Goal: Task Accomplishment & Management: Use online tool/utility

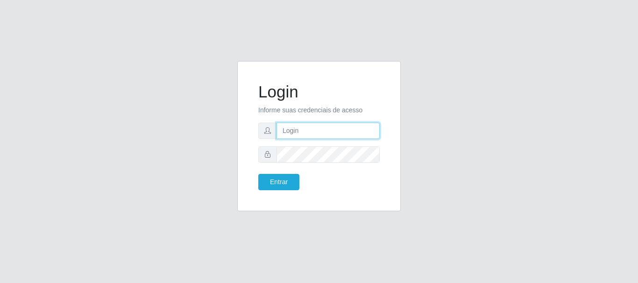
click at [314, 134] on input "text" at bounding box center [327, 131] width 103 height 16
drag, startPoint x: 320, startPoint y: 131, endPoint x: 375, endPoint y: 131, distance: 54.6
click at [375, 131] on input "ian@galiottoAa123456" at bounding box center [327, 131] width 103 height 16
type input "ian@galiotto"
click at [258, 174] on button "Entrar" at bounding box center [278, 182] width 41 height 16
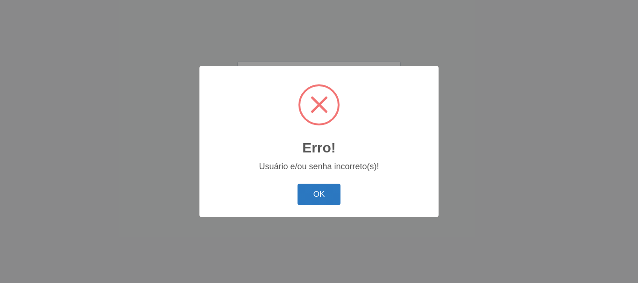
click at [325, 185] on button "OK" at bounding box center [318, 195] width 43 height 22
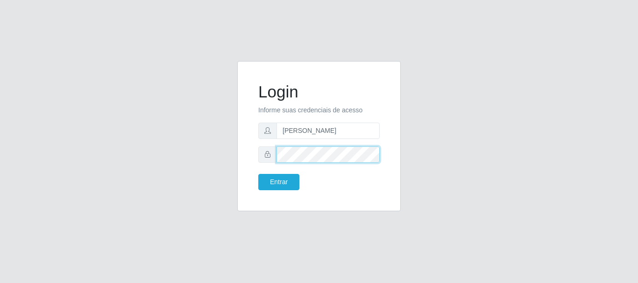
click at [258, 174] on button "Entrar" at bounding box center [278, 182] width 41 height 16
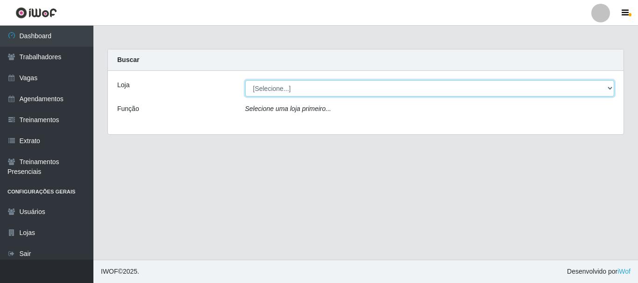
click at [391, 94] on select "[Selecione...] [GEOGRAPHIC_DATA]" at bounding box center [429, 88] width 369 height 16
select select "279"
click at [245, 80] on select "[Selecione...] [GEOGRAPHIC_DATA]" at bounding box center [429, 88] width 369 height 16
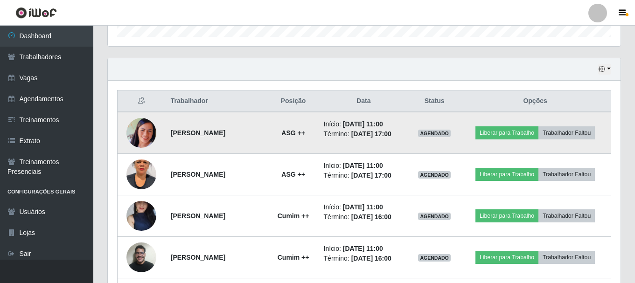
scroll to position [327, 0]
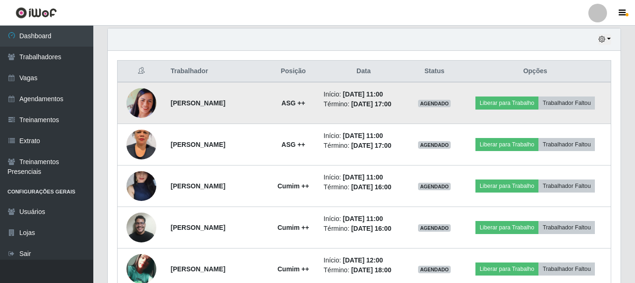
click at [149, 107] on img at bounding box center [142, 103] width 30 height 30
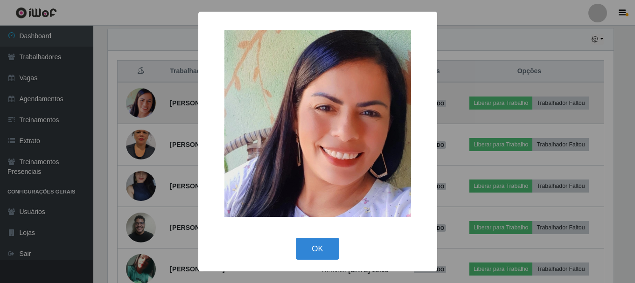
scroll to position [194, 508]
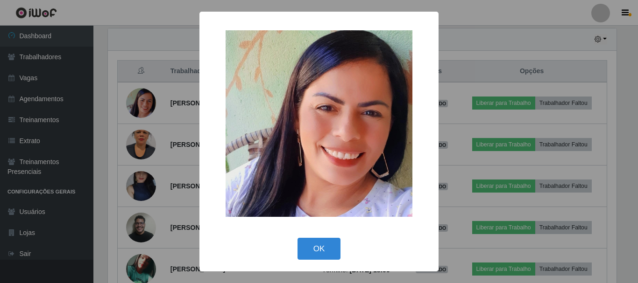
click at [192, 114] on div "× OK Cancel" at bounding box center [319, 141] width 638 height 283
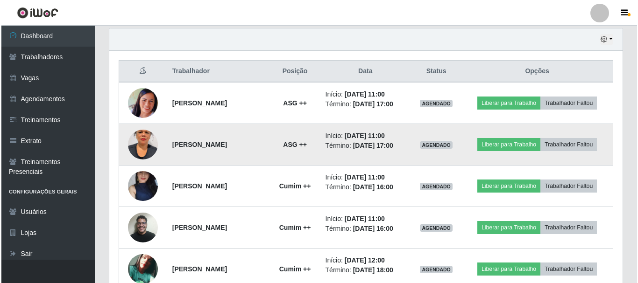
scroll to position [373, 0]
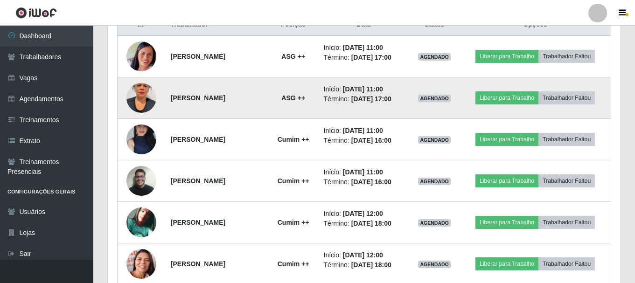
click at [135, 93] on img at bounding box center [142, 97] width 30 height 53
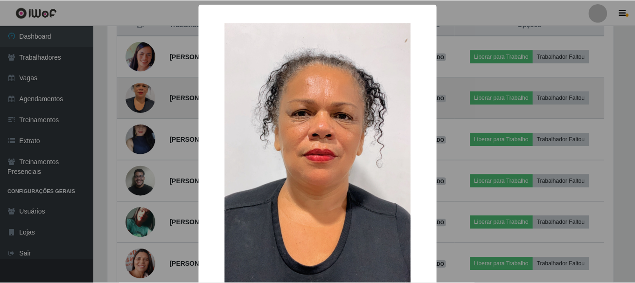
scroll to position [194, 508]
click at [135, 93] on div "× OK Cancel" at bounding box center [319, 141] width 638 height 283
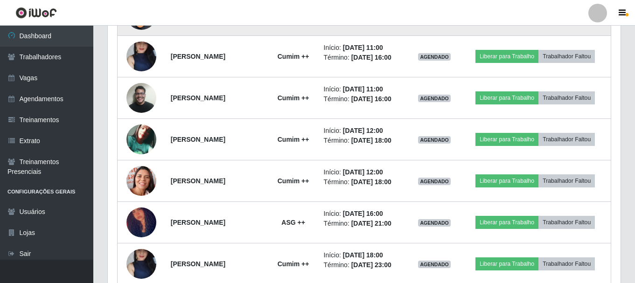
scroll to position [467, 0]
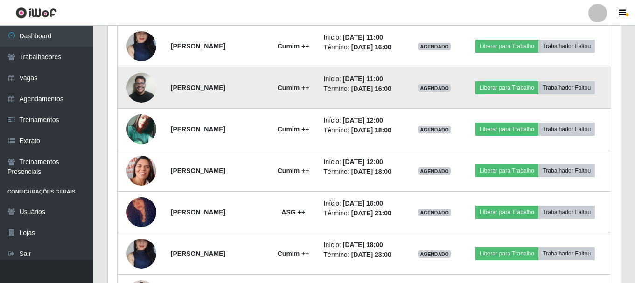
click at [141, 89] on img at bounding box center [142, 88] width 30 height 40
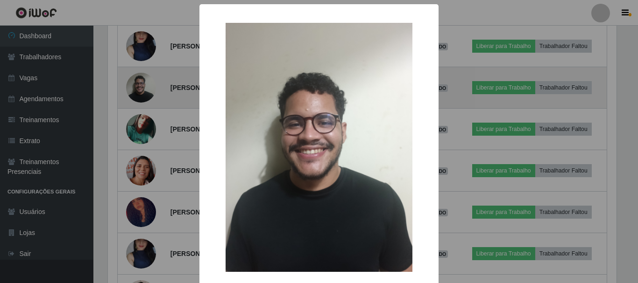
click at [141, 89] on div "× OK Cancel" at bounding box center [319, 141] width 638 height 283
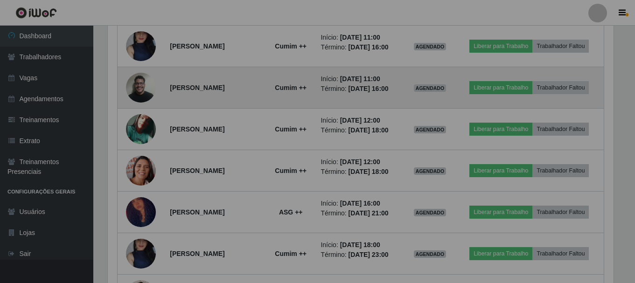
scroll to position [194, 513]
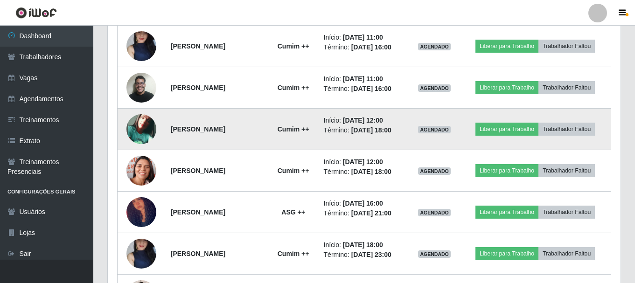
click at [133, 121] on img at bounding box center [142, 129] width 30 height 30
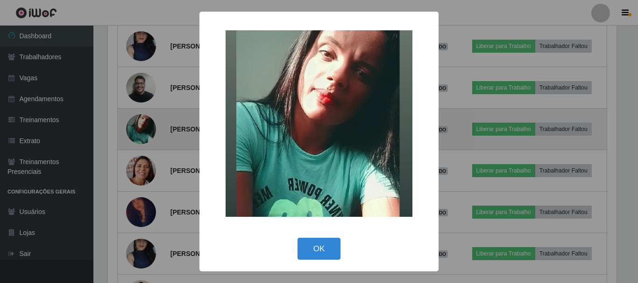
click at [133, 121] on div "× OK Cancel" at bounding box center [319, 141] width 638 height 283
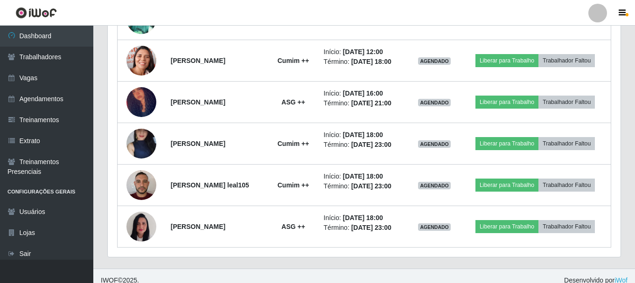
scroll to position [586, 0]
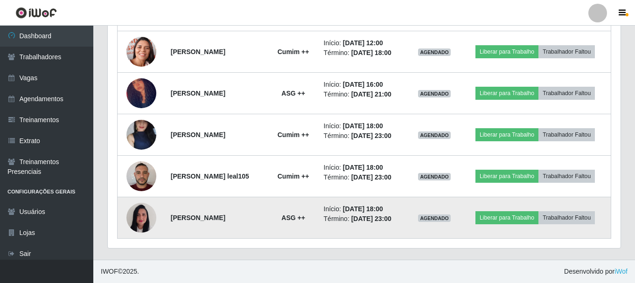
click at [140, 218] on img at bounding box center [142, 218] width 30 height 40
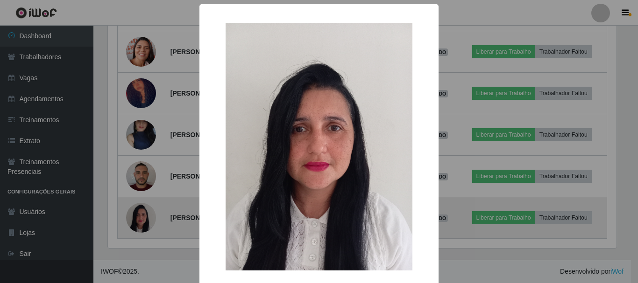
click at [140, 218] on div "× OK Cancel" at bounding box center [319, 141] width 638 height 283
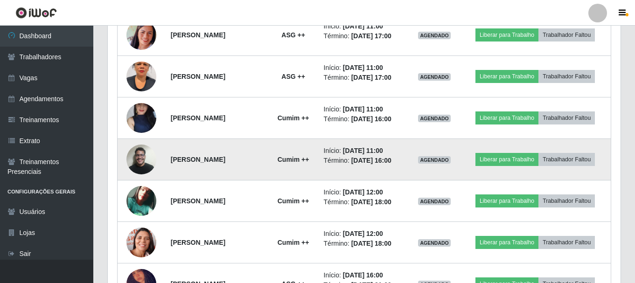
scroll to position [399, 0]
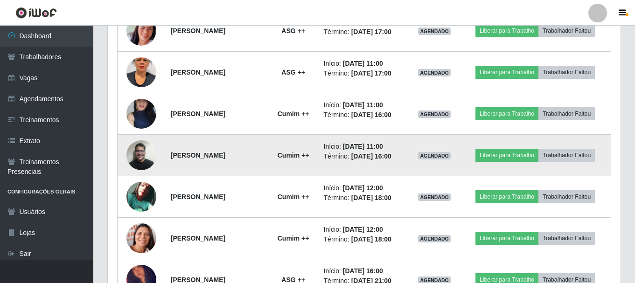
click at [140, 152] on img at bounding box center [142, 155] width 30 height 40
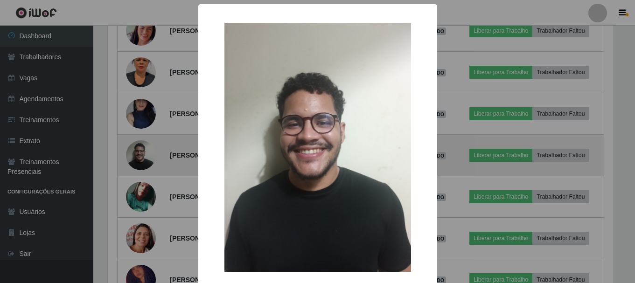
scroll to position [194, 508]
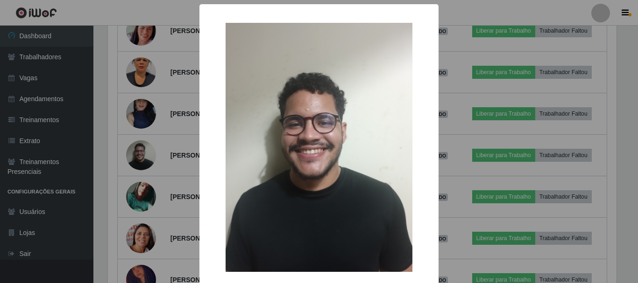
click at [140, 152] on div "× OK Cancel" at bounding box center [319, 141] width 638 height 283
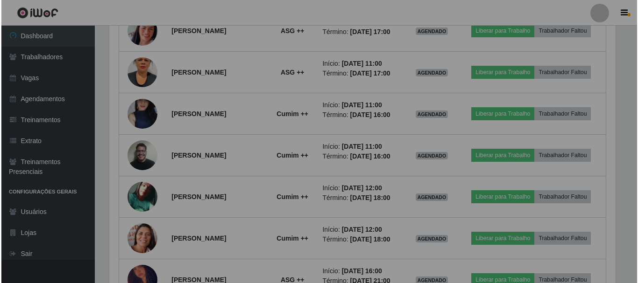
scroll to position [194, 513]
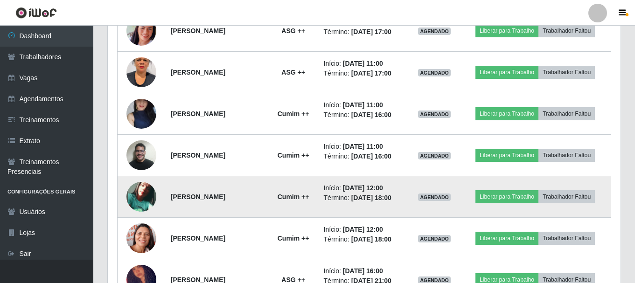
click at [152, 200] on img at bounding box center [142, 197] width 30 height 30
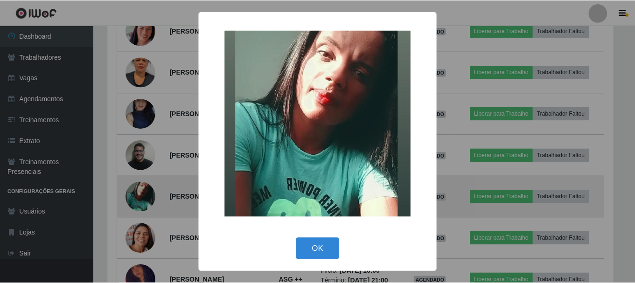
scroll to position [194, 508]
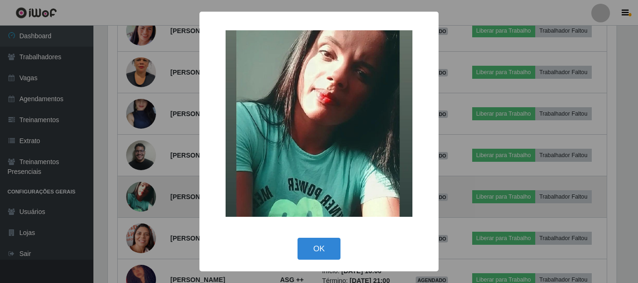
click at [152, 200] on div "× OK Cancel" at bounding box center [319, 141] width 638 height 283
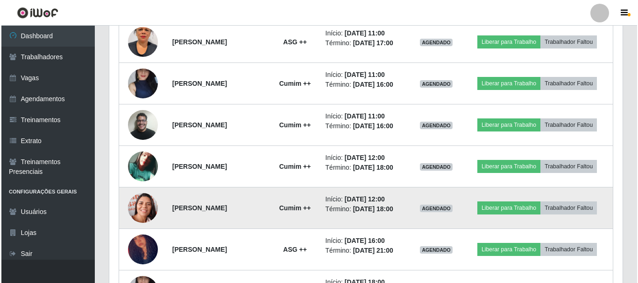
scroll to position [446, 0]
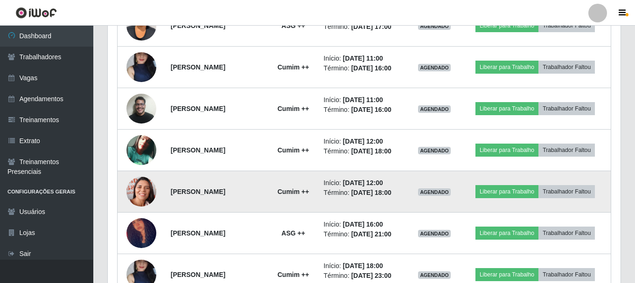
click at [145, 198] on img at bounding box center [142, 192] width 30 height 38
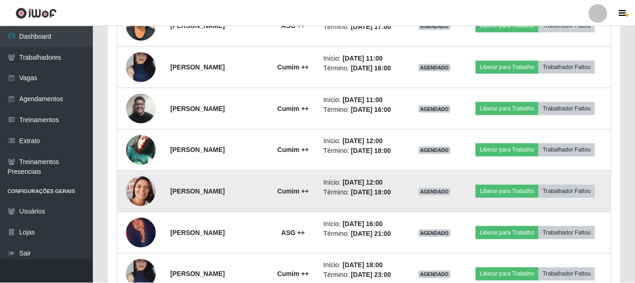
scroll to position [194, 508]
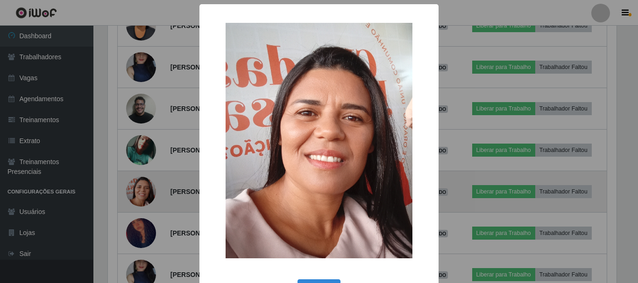
click at [145, 198] on div "× OK Cancel" at bounding box center [319, 141] width 638 height 283
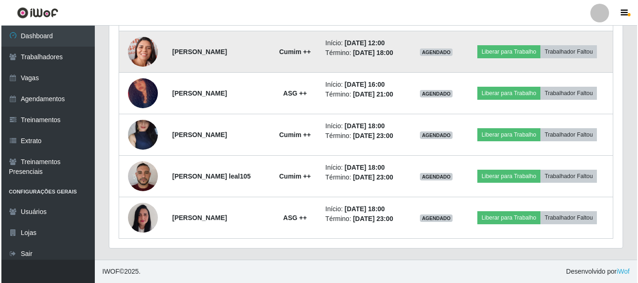
scroll to position [446, 0]
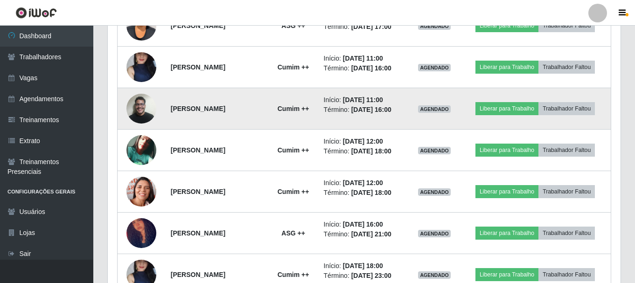
click at [143, 107] on img at bounding box center [142, 109] width 30 height 40
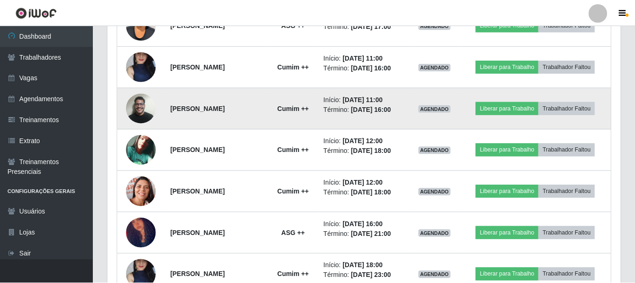
scroll to position [194, 508]
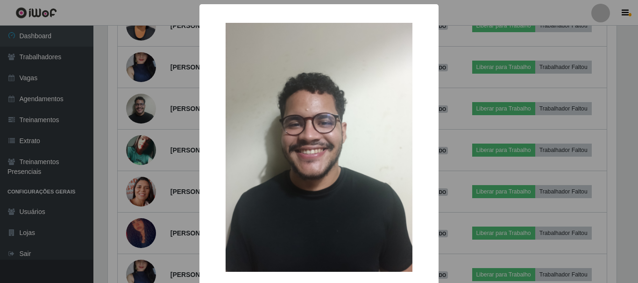
click at [181, 147] on div "× OK Cancel" at bounding box center [319, 141] width 638 height 283
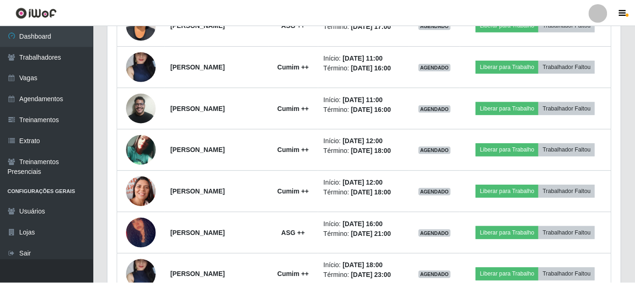
scroll to position [194, 513]
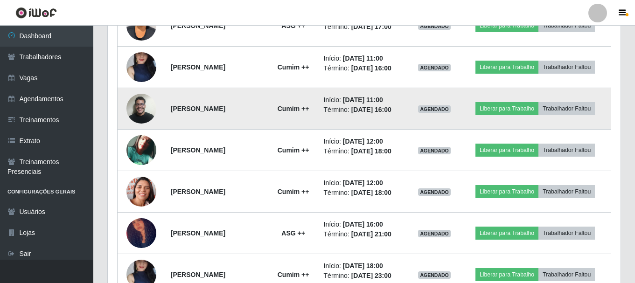
click at [144, 112] on img at bounding box center [142, 109] width 30 height 40
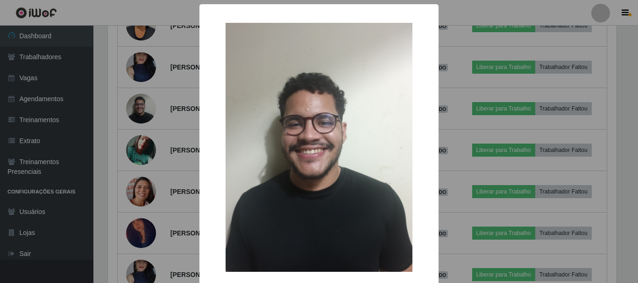
click at [92, 157] on div "× OK Cancel" at bounding box center [319, 141] width 638 height 283
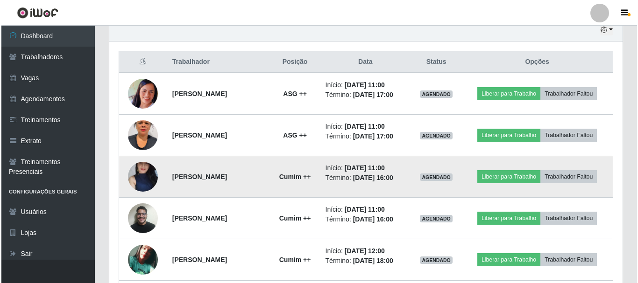
scroll to position [352, 0]
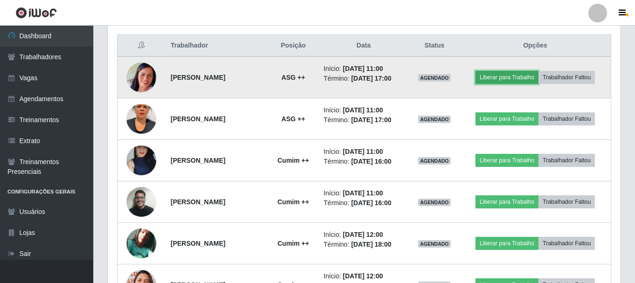
click at [499, 77] on button "Liberar para Trabalho" at bounding box center [507, 77] width 63 height 13
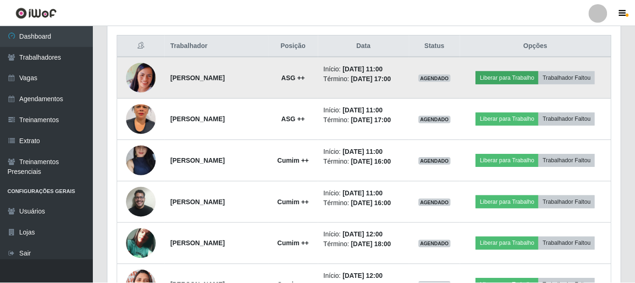
scroll to position [194, 508]
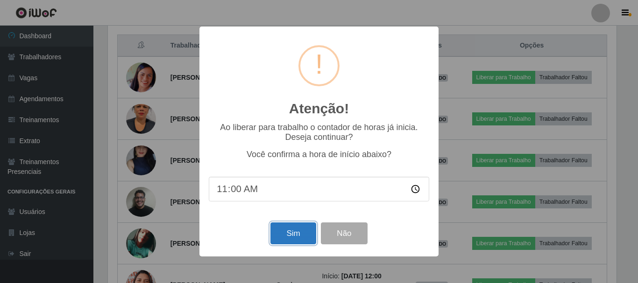
click at [294, 226] on button "Sim" at bounding box center [292, 234] width 45 height 22
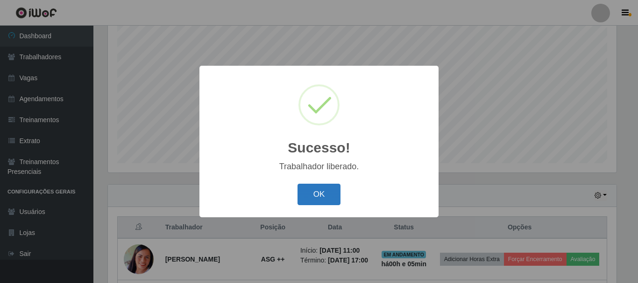
click at [325, 202] on button "OK" at bounding box center [318, 195] width 43 height 22
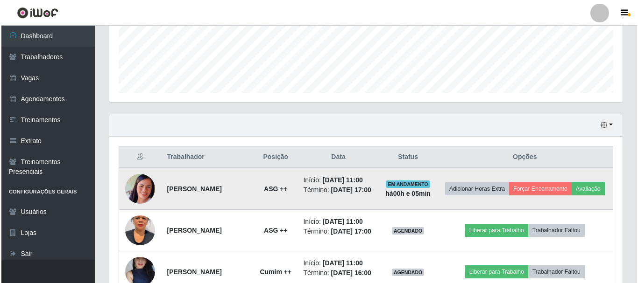
scroll to position [264, 0]
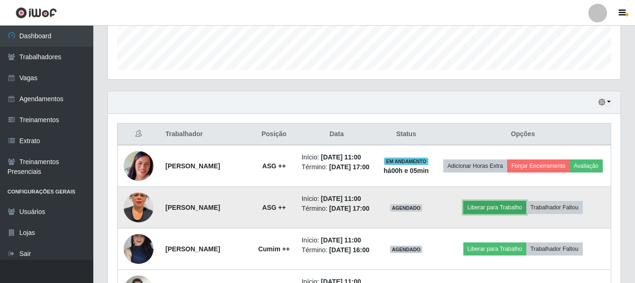
click at [485, 214] on button "Liberar para Trabalho" at bounding box center [495, 207] width 63 height 13
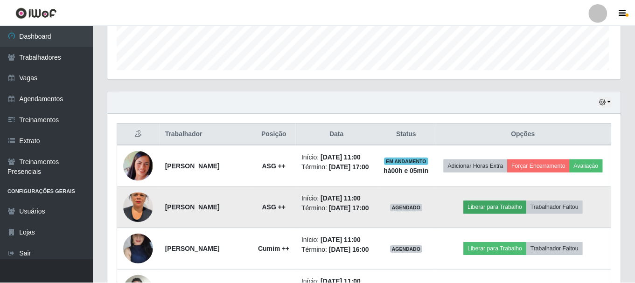
scroll to position [194, 508]
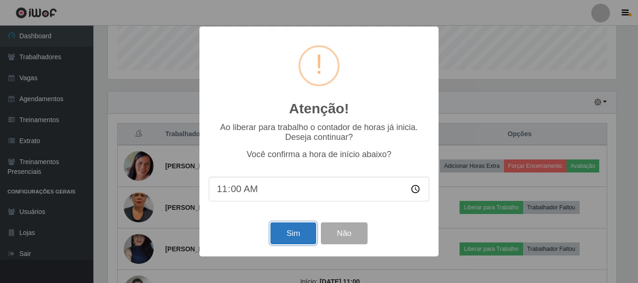
click at [298, 237] on button "Sim" at bounding box center [292, 234] width 45 height 22
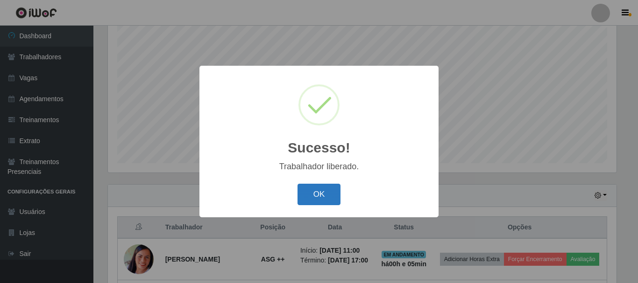
click at [318, 189] on button "OK" at bounding box center [318, 195] width 43 height 22
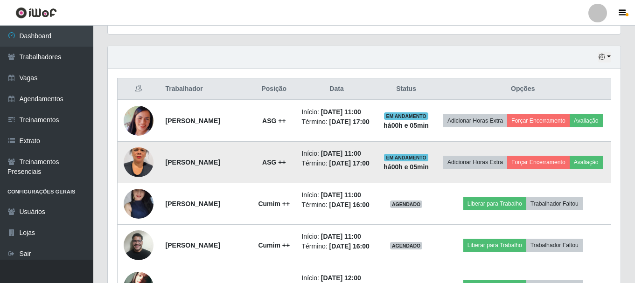
scroll to position [310, 0]
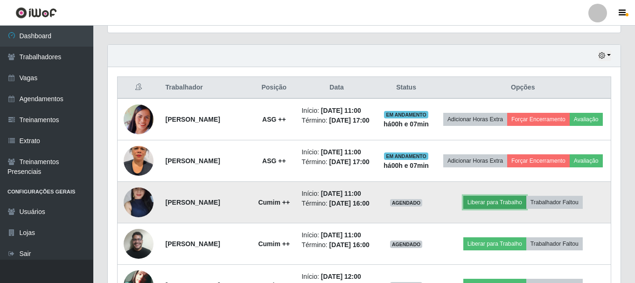
click at [481, 209] on button "Liberar para Trabalho" at bounding box center [495, 202] width 63 height 13
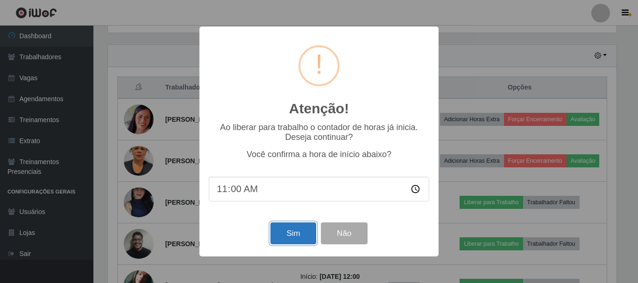
click at [289, 228] on button "Sim" at bounding box center [292, 234] width 45 height 22
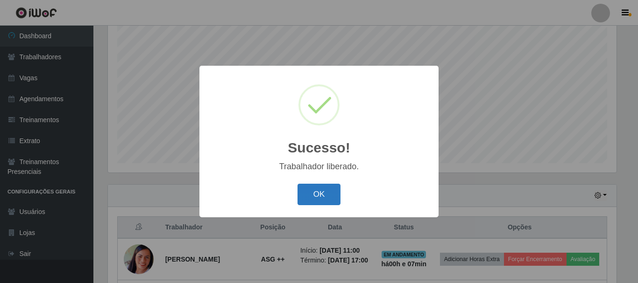
click at [329, 185] on button "OK" at bounding box center [318, 195] width 43 height 22
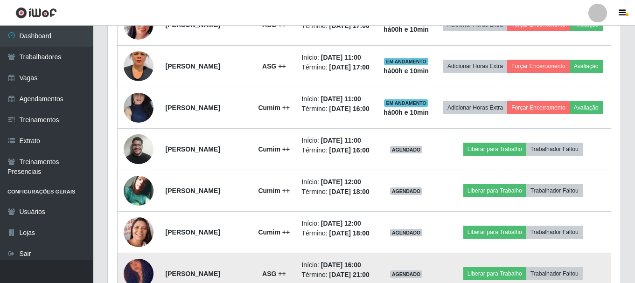
scroll to position [451, 0]
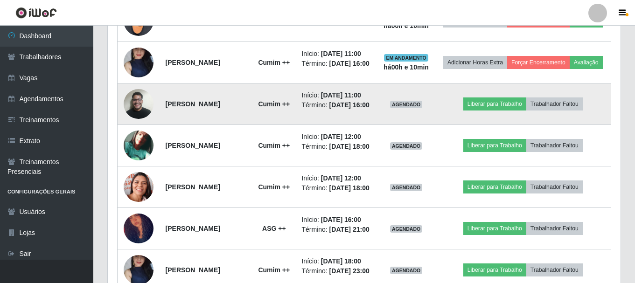
click at [145, 124] on img at bounding box center [139, 104] width 30 height 40
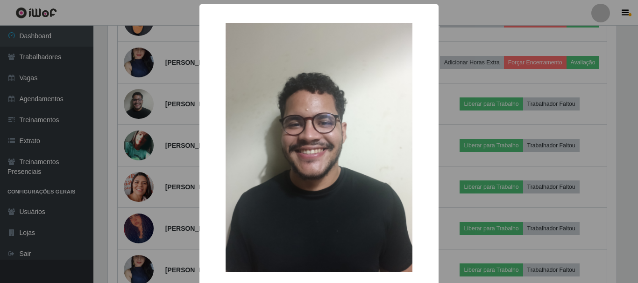
click at [450, 147] on div "× OK Cancel" at bounding box center [319, 141] width 638 height 283
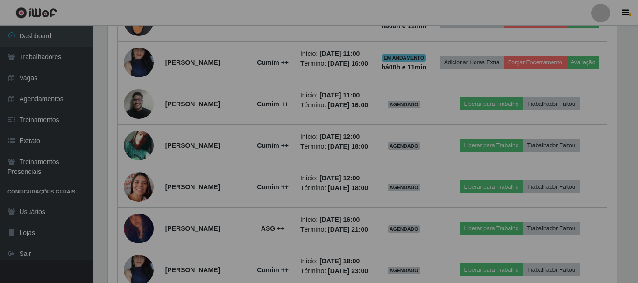
scroll to position [194, 513]
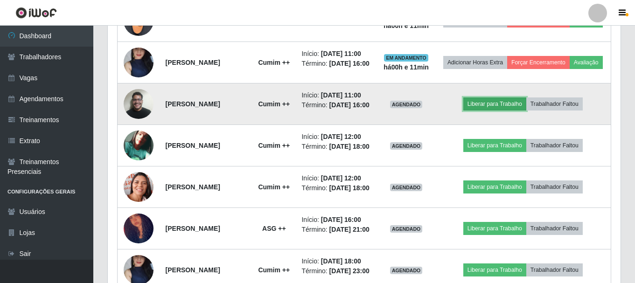
click at [483, 111] on button "Liberar para Trabalho" at bounding box center [495, 104] width 63 height 13
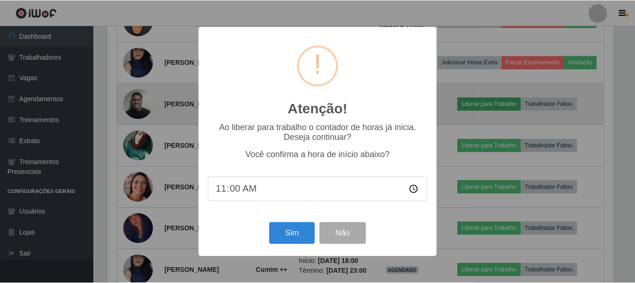
scroll to position [194, 508]
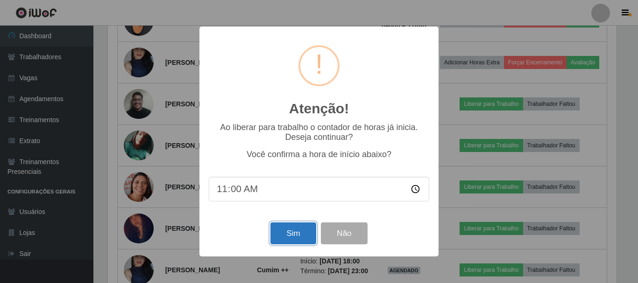
click at [299, 236] on button "Sim" at bounding box center [292, 234] width 45 height 22
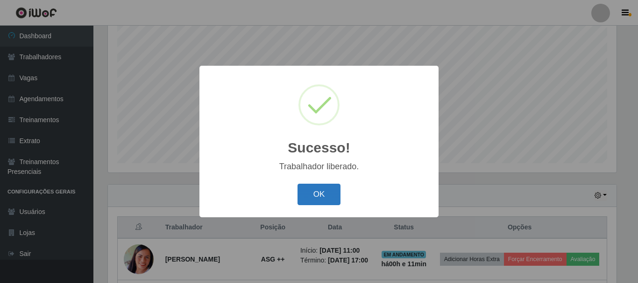
click at [322, 190] on button "OK" at bounding box center [318, 195] width 43 height 22
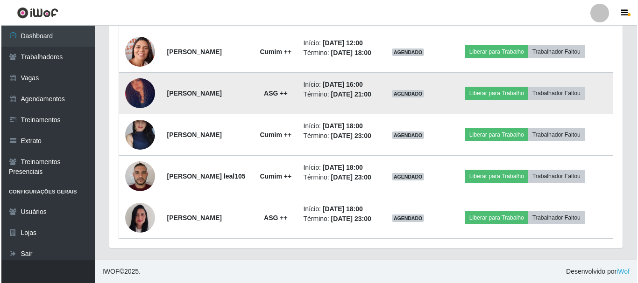
scroll to position [656, 0]
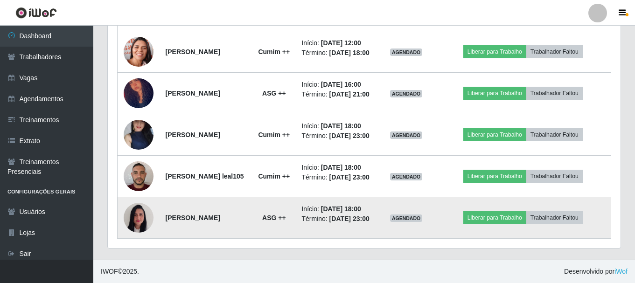
click at [136, 213] on img at bounding box center [139, 218] width 30 height 40
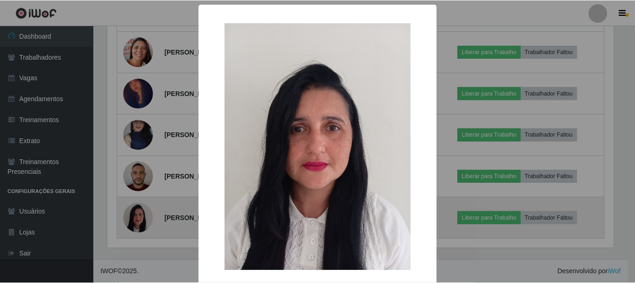
scroll to position [194, 508]
click at [136, 213] on div "× OK Cancel" at bounding box center [319, 141] width 638 height 283
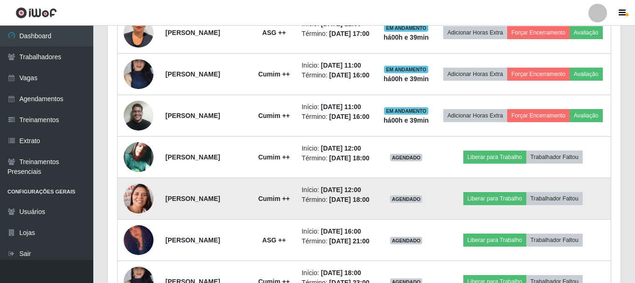
scroll to position [422, 0]
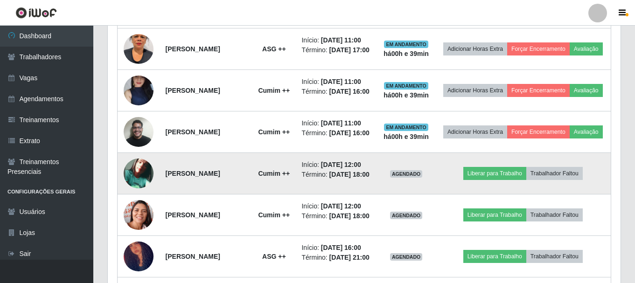
click at [135, 189] on img at bounding box center [139, 174] width 30 height 30
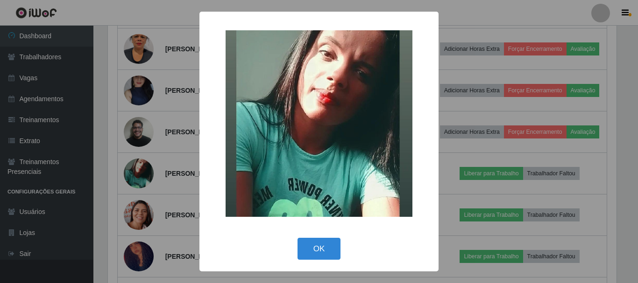
drag, startPoint x: 314, startPoint y: 252, endPoint x: 237, endPoint y: 224, distance: 82.1
click at [310, 252] on button "OK" at bounding box center [318, 249] width 43 height 22
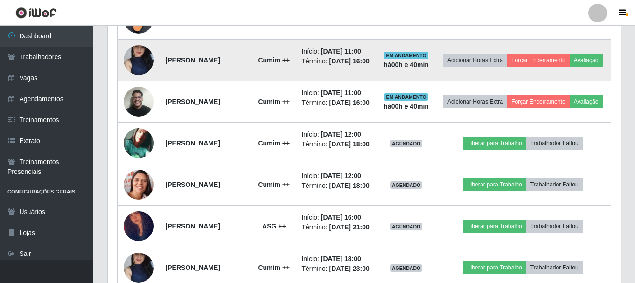
scroll to position [469, 0]
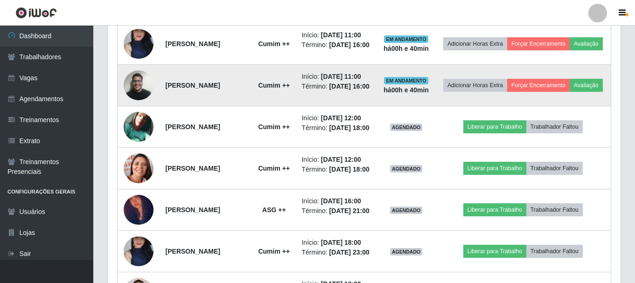
click at [140, 106] on img at bounding box center [139, 85] width 30 height 40
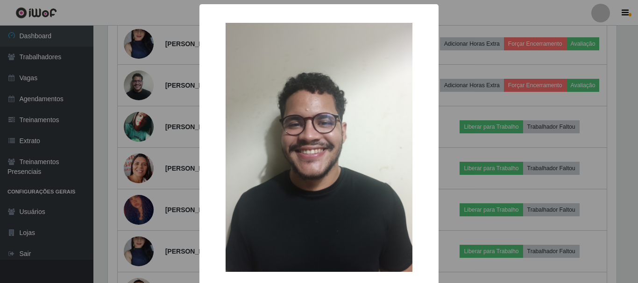
click at [182, 126] on div "× OK Cancel" at bounding box center [319, 141] width 638 height 283
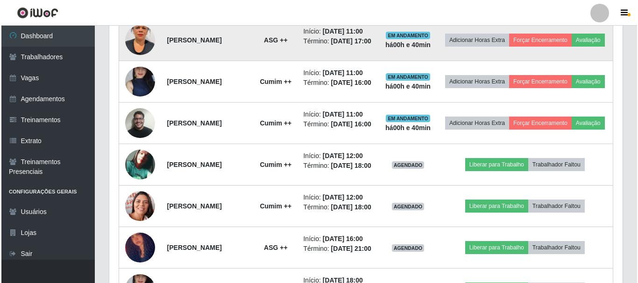
scroll to position [469, 0]
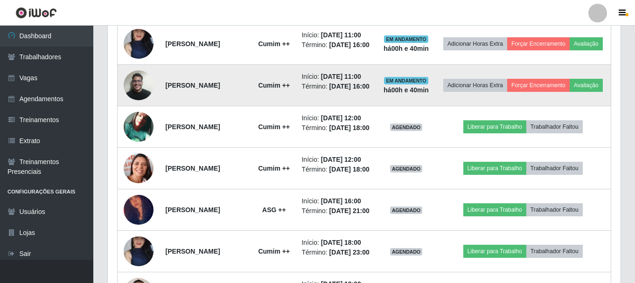
click at [135, 106] on img at bounding box center [139, 85] width 30 height 40
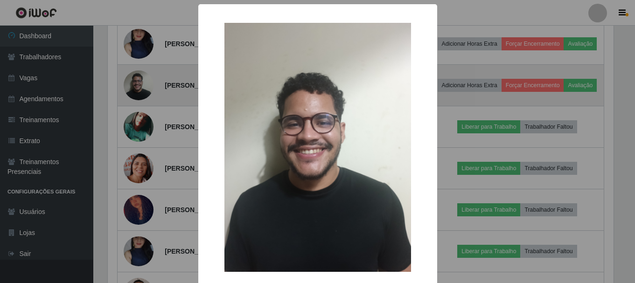
scroll to position [194, 508]
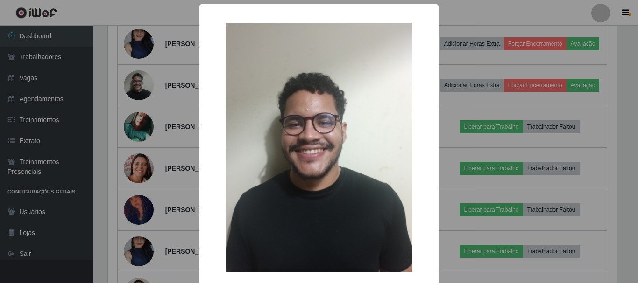
click at [508, 41] on div "× OK Cancel" at bounding box center [319, 141] width 638 height 283
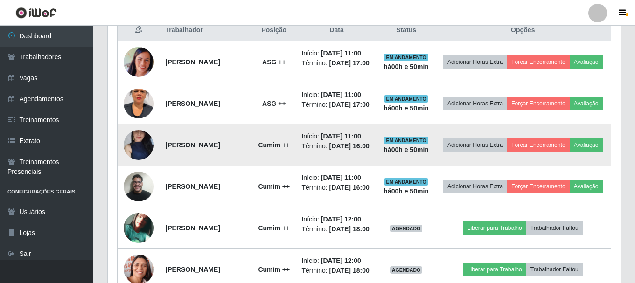
scroll to position [329, 0]
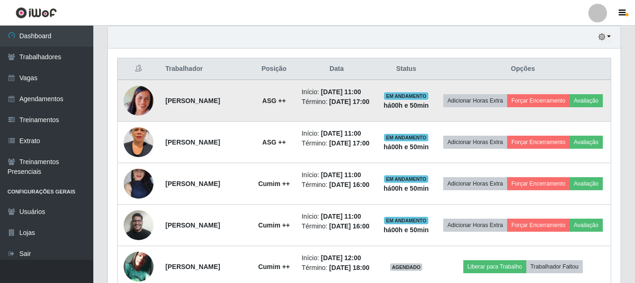
click at [141, 107] on img at bounding box center [139, 101] width 30 height 30
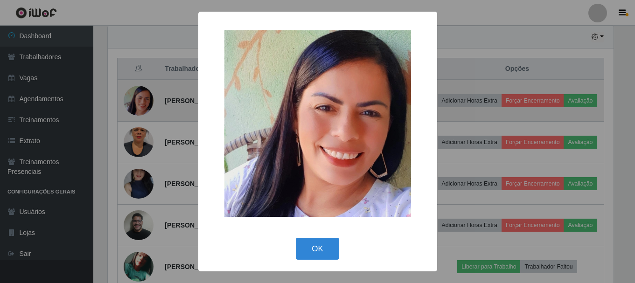
scroll to position [194, 508]
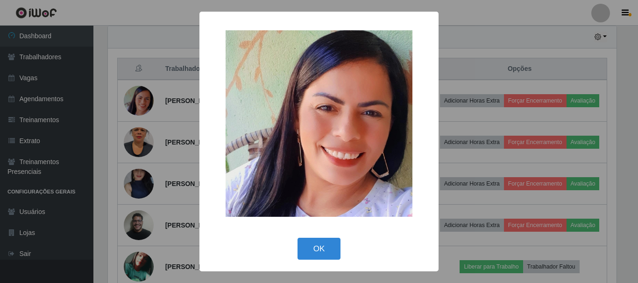
click at [144, 108] on div "× OK Cancel" at bounding box center [319, 141] width 638 height 283
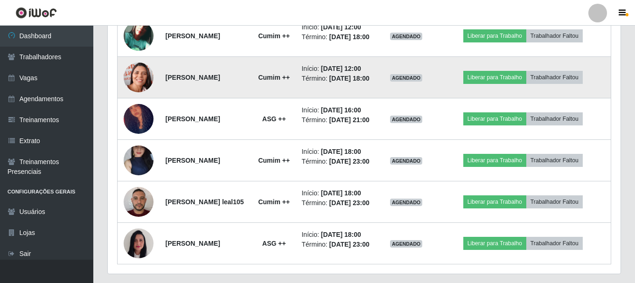
scroll to position [654, 0]
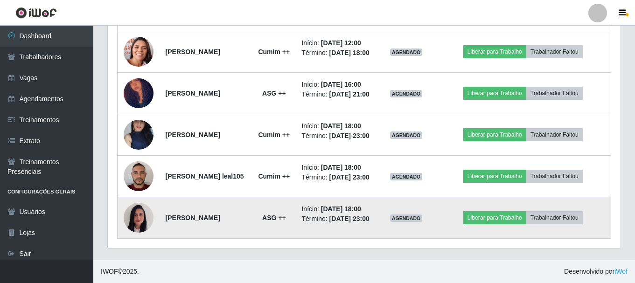
click at [136, 220] on img at bounding box center [139, 218] width 30 height 40
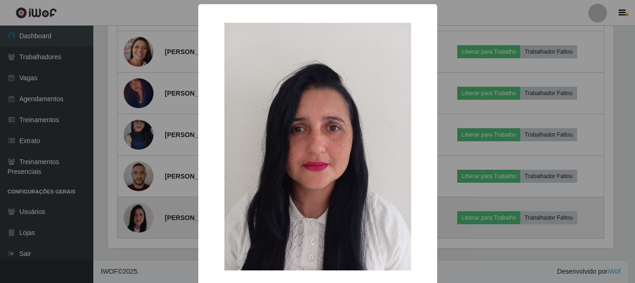
scroll to position [194, 508]
click at [136, 220] on div "× OK Cancel" at bounding box center [319, 141] width 638 height 283
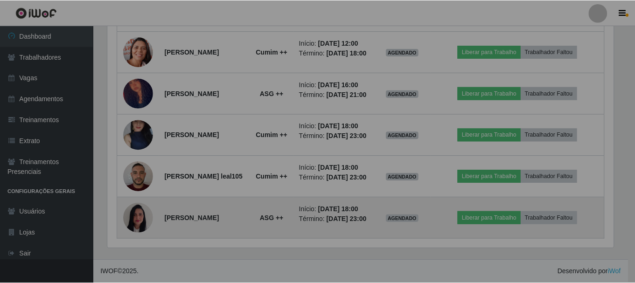
scroll to position [194, 513]
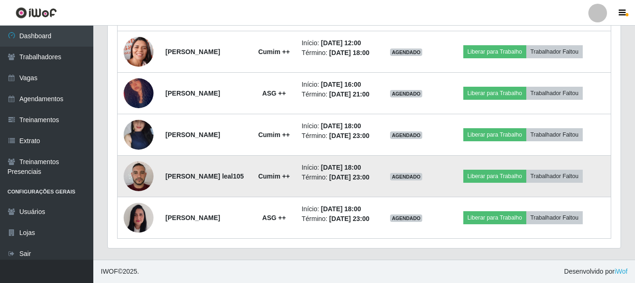
click at [130, 170] on img at bounding box center [139, 176] width 30 height 40
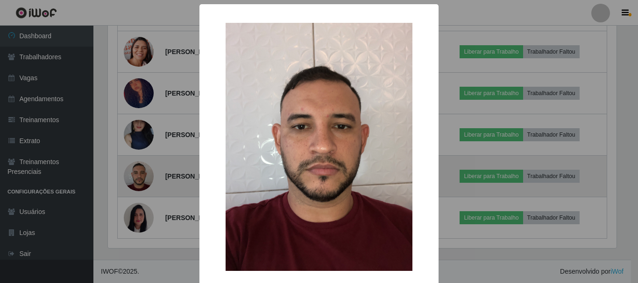
click at [130, 170] on div "× OK Cancel" at bounding box center [319, 141] width 638 height 283
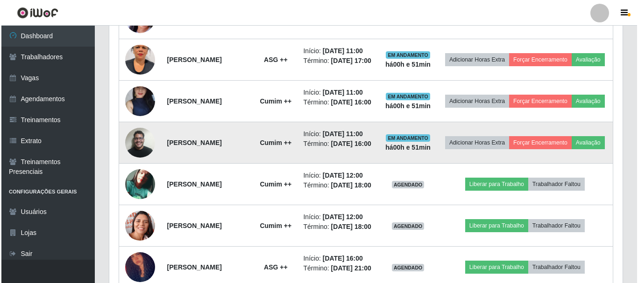
scroll to position [420, 0]
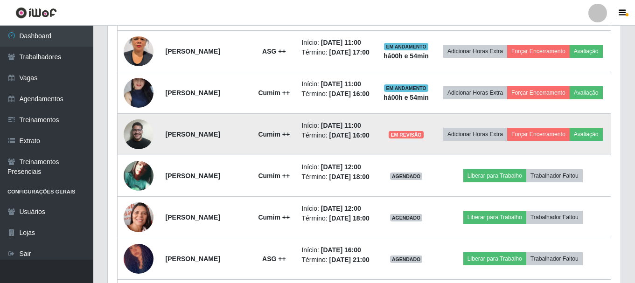
click at [147, 155] on img at bounding box center [139, 134] width 30 height 40
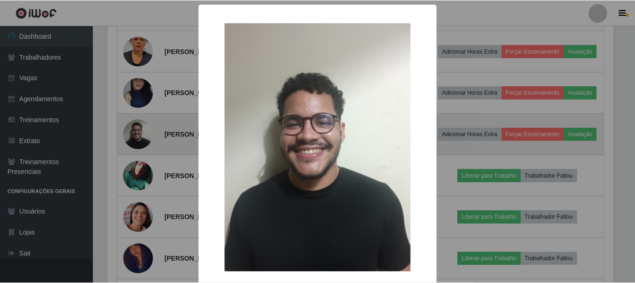
scroll to position [194, 508]
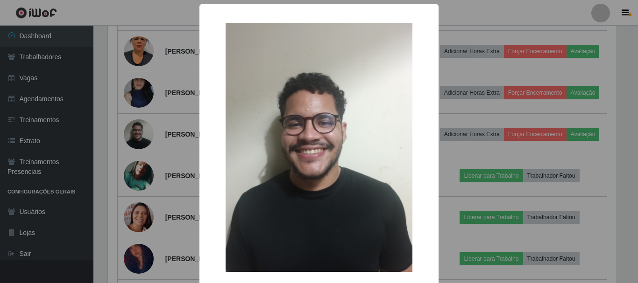
click at [143, 160] on div "× OK Cancel" at bounding box center [319, 141] width 638 height 283
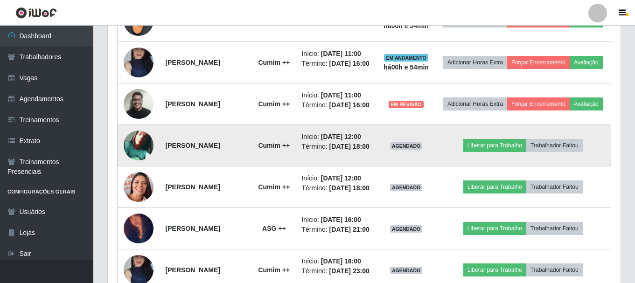
scroll to position [467, 0]
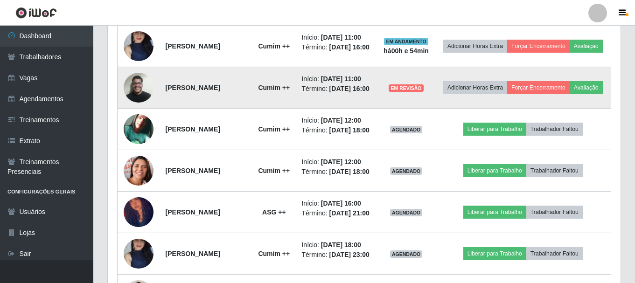
click at [220, 92] on strong "João Pedro da Silva Santos" at bounding box center [193, 87] width 55 height 7
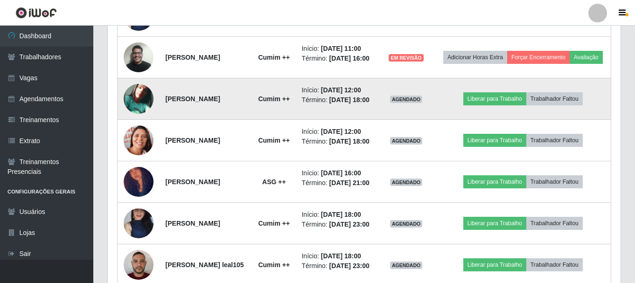
scroll to position [514, 0]
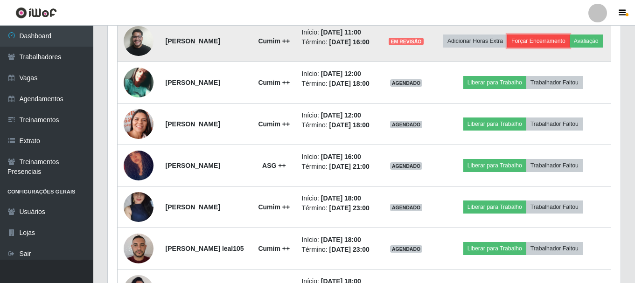
click at [570, 48] on button "Forçar Encerramento" at bounding box center [538, 41] width 63 height 13
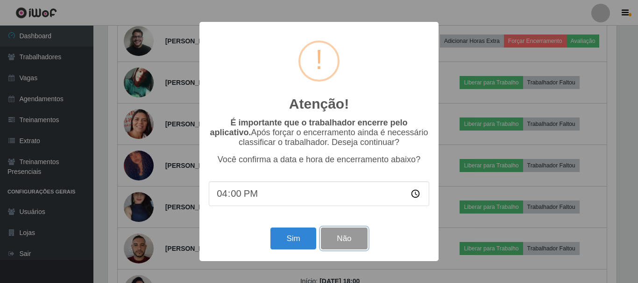
click at [356, 240] on button "Não" at bounding box center [344, 239] width 46 height 22
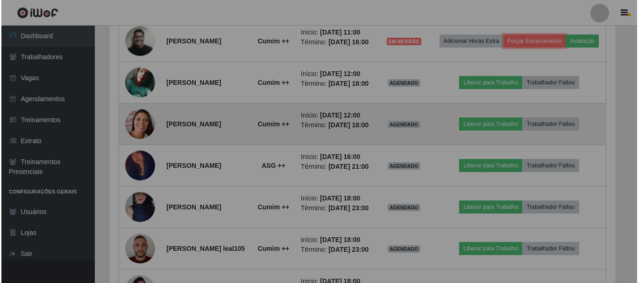
scroll to position [194, 513]
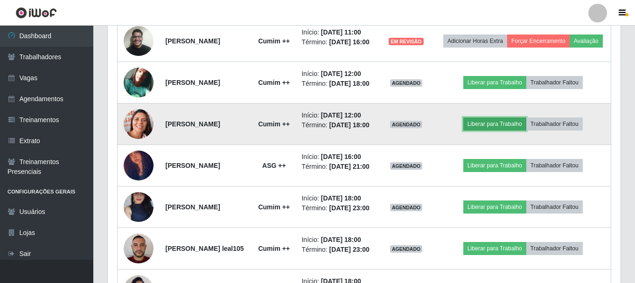
click at [499, 131] on button "Liberar para Trabalho" at bounding box center [495, 124] width 63 height 13
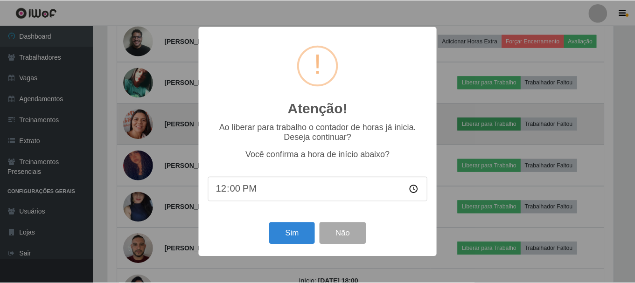
scroll to position [194, 508]
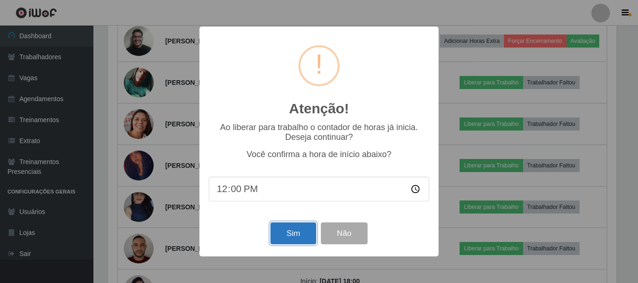
click at [300, 235] on button "Sim" at bounding box center [292, 234] width 45 height 22
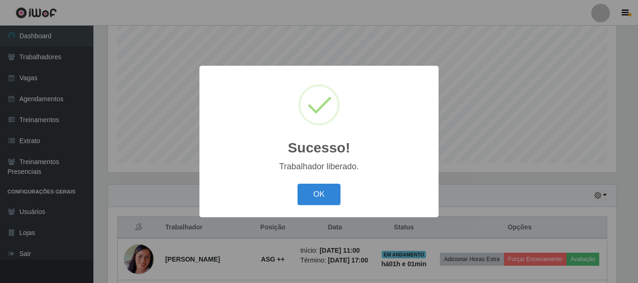
click at [302, 183] on div "OK Cancel" at bounding box center [319, 194] width 220 height 27
click at [320, 194] on button "OK" at bounding box center [318, 195] width 43 height 22
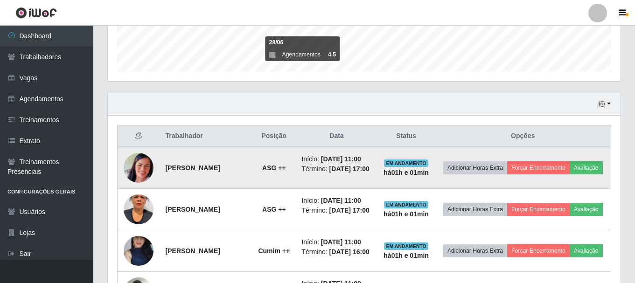
scroll to position [404, 0]
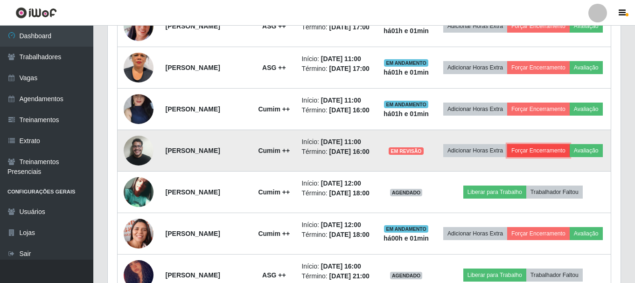
click at [570, 157] on button "Forçar Encerramento" at bounding box center [538, 150] width 63 height 13
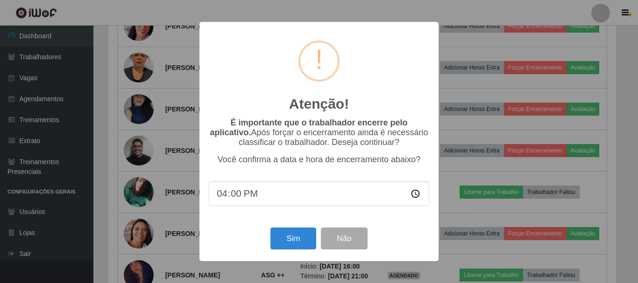
click at [413, 202] on input "16:00" at bounding box center [319, 194] width 220 height 25
type input "11:00"
click at [310, 189] on input "11:00" at bounding box center [319, 194] width 220 height 25
click at [418, 196] on input "11:00" at bounding box center [319, 194] width 220 height 25
click at [417, 196] on input "11:00" at bounding box center [319, 194] width 220 height 25
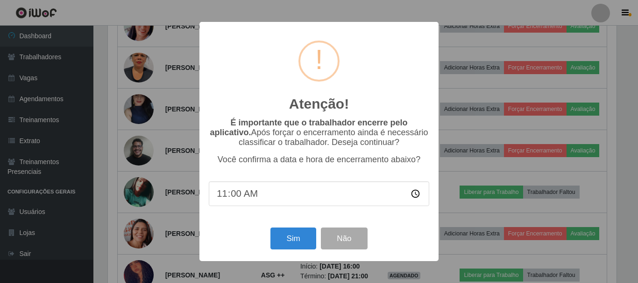
click at [416, 195] on input "11:00" at bounding box center [319, 194] width 220 height 25
click at [410, 216] on div "É importante que o trabalhador encerre pelo aplicativo. Após forçar o encerrame…" at bounding box center [319, 167] width 220 height 98
click at [289, 240] on button "Sim" at bounding box center [292, 239] width 45 height 22
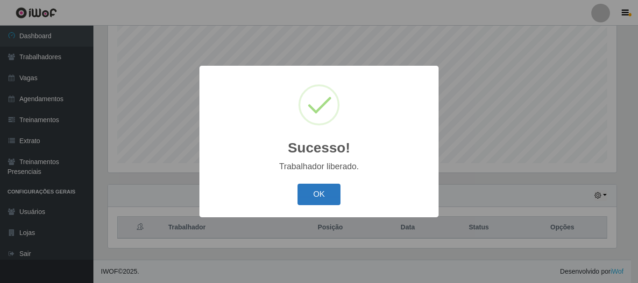
click at [325, 200] on button "OK" at bounding box center [318, 195] width 43 height 22
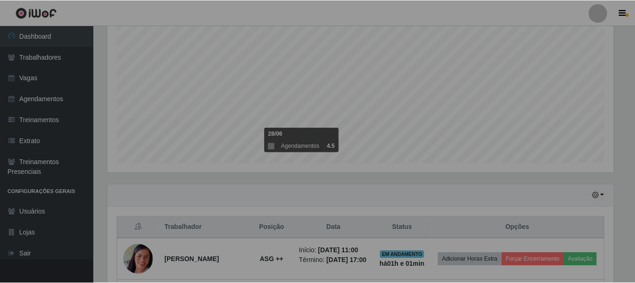
scroll to position [194, 513]
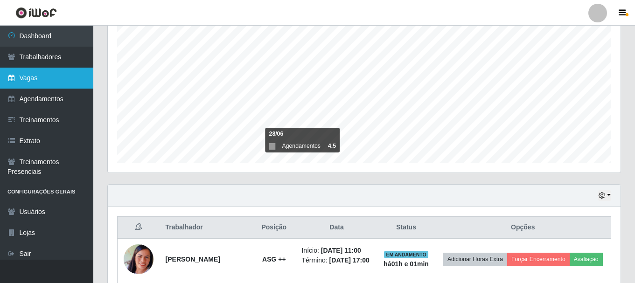
click at [55, 84] on link "Vagas" at bounding box center [46, 78] width 93 height 21
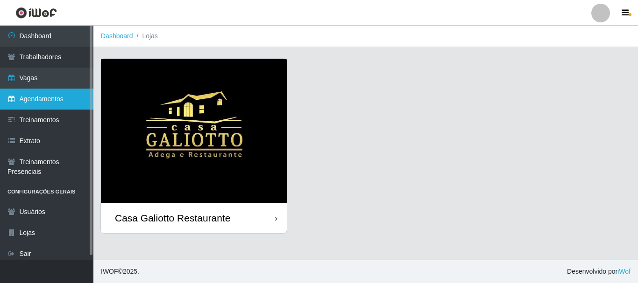
click at [56, 99] on link "Agendamentos" at bounding box center [46, 99] width 93 height 21
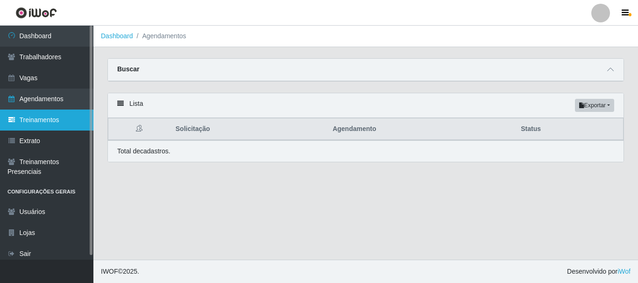
click at [55, 114] on link "Treinamentos" at bounding box center [46, 120] width 93 height 21
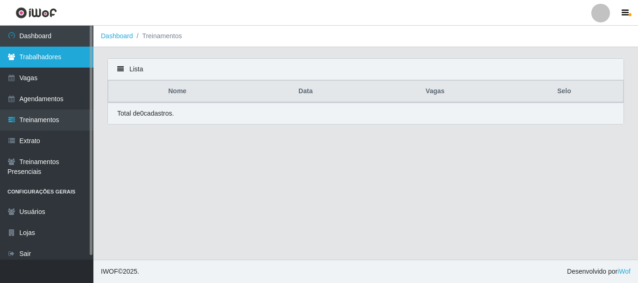
click at [51, 64] on link "Trabalhadores" at bounding box center [46, 57] width 93 height 21
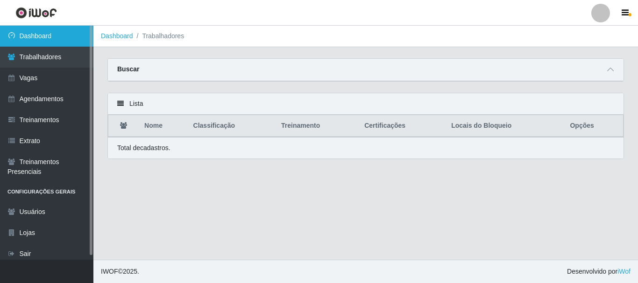
click at [53, 31] on link "Dashboard" at bounding box center [46, 36] width 93 height 21
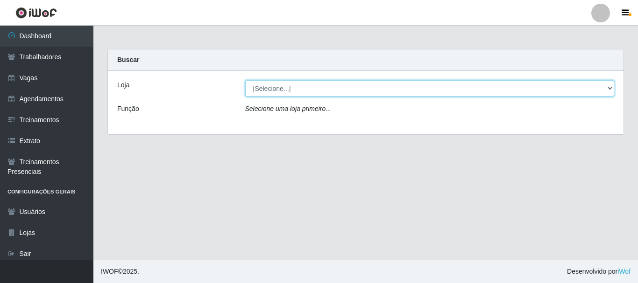
click at [283, 89] on select "[Selecione...] [GEOGRAPHIC_DATA]" at bounding box center [429, 88] width 369 height 16
select select "279"
click at [245, 80] on select "[Selecione...] [GEOGRAPHIC_DATA]" at bounding box center [429, 88] width 369 height 16
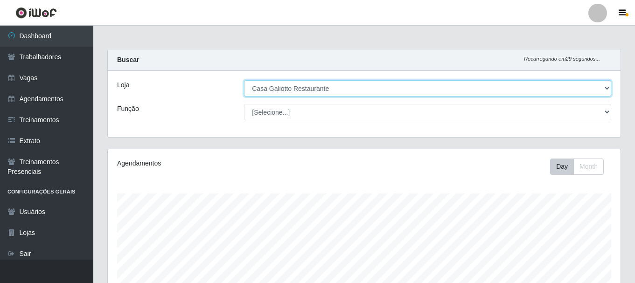
scroll to position [194, 513]
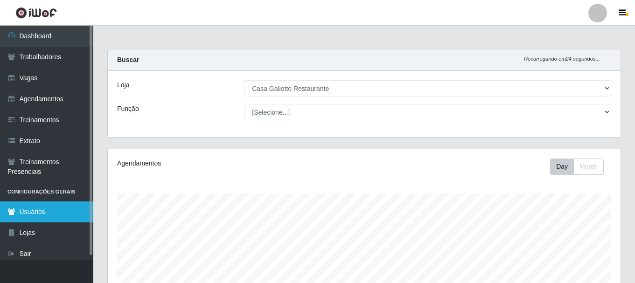
click at [49, 205] on link "Usuários" at bounding box center [46, 212] width 93 height 21
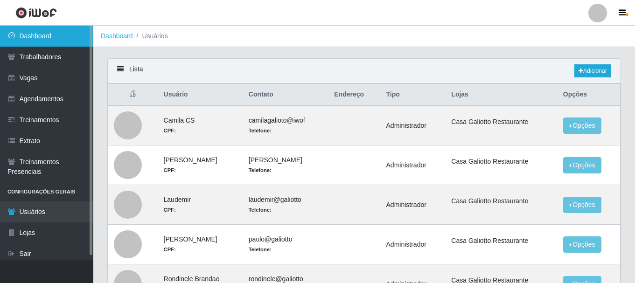
click at [31, 38] on link "Dashboard" at bounding box center [46, 36] width 93 height 21
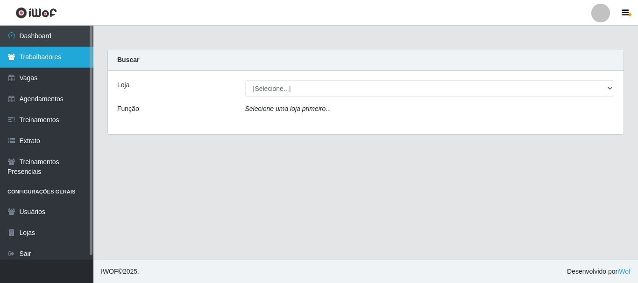
click at [43, 54] on link "Trabalhadores" at bounding box center [46, 57] width 93 height 21
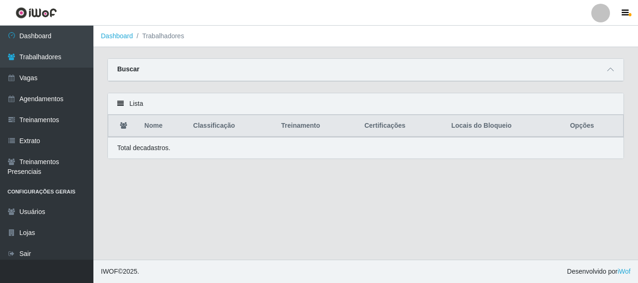
click at [210, 76] on div "Buscar" at bounding box center [365, 70] width 515 height 22
click at [606, 69] on span at bounding box center [610, 69] width 11 height 11
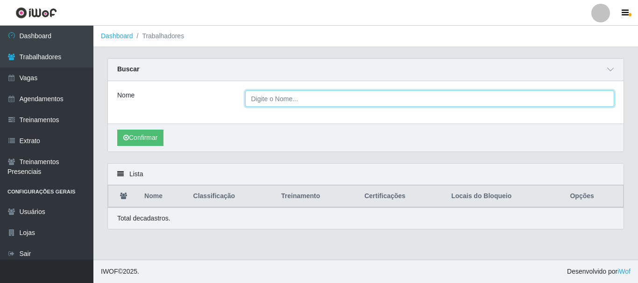
click at [373, 104] on input "Nome" at bounding box center [429, 99] width 369 height 16
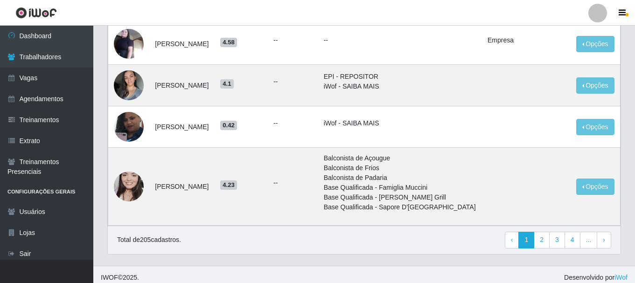
scroll to position [767, 0]
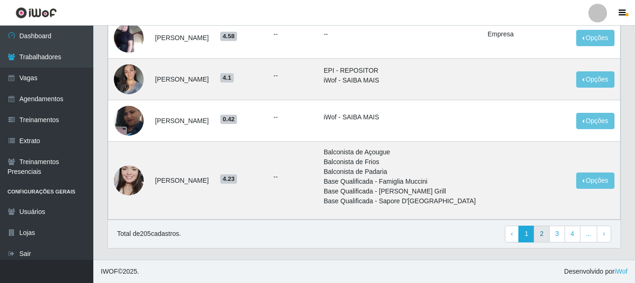
type input "JOÃO PAULO"
click at [548, 232] on link "2" at bounding box center [542, 234] width 16 height 17
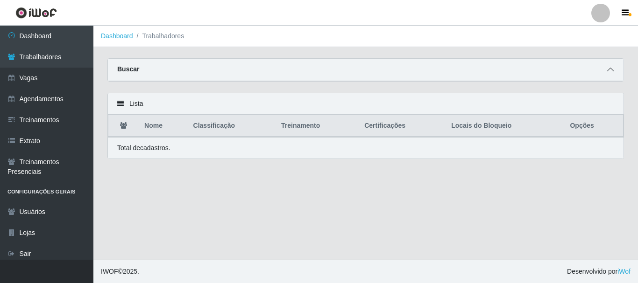
click at [611, 71] on icon at bounding box center [610, 69] width 7 height 7
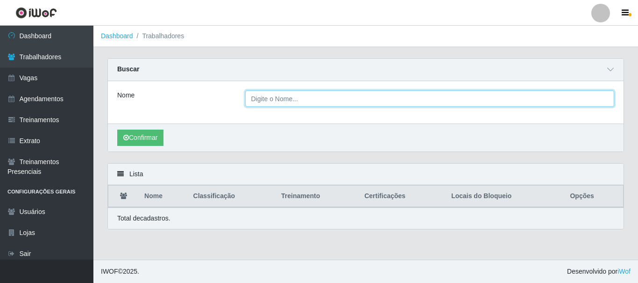
click at [370, 105] on input "Nome" at bounding box center [429, 99] width 369 height 16
type input "J"
type input "[PERSON_NAME]"
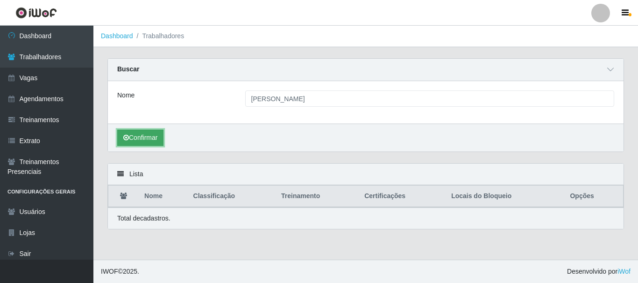
click at [160, 133] on button "Confirmar" at bounding box center [140, 138] width 46 height 16
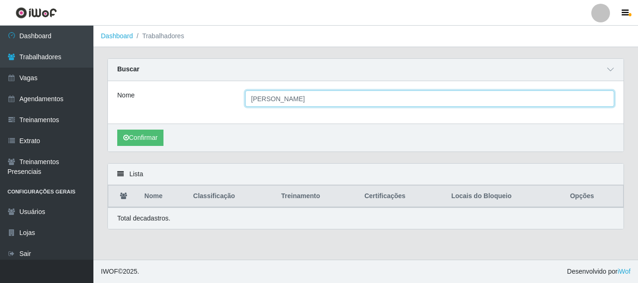
drag, startPoint x: 310, startPoint y: 103, endPoint x: 239, endPoint y: 105, distance: 71.9
click at [239, 105] on div "[PERSON_NAME]" at bounding box center [429, 99] width 383 height 16
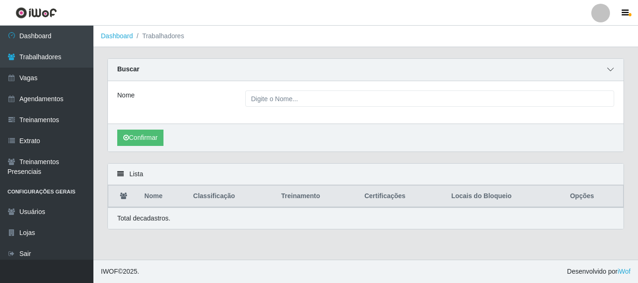
click at [614, 70] on span at bounding box center [610, 69] width 11 height 11
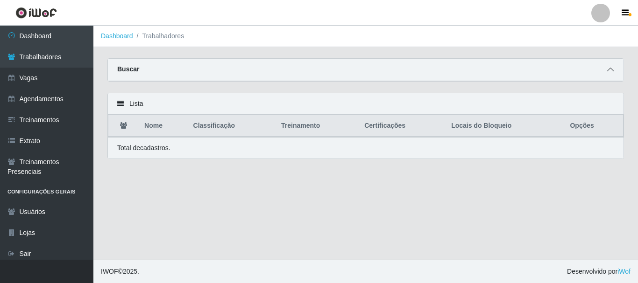
click at [614, 70] on span at bounding box center [610, 69] width 11 height 11
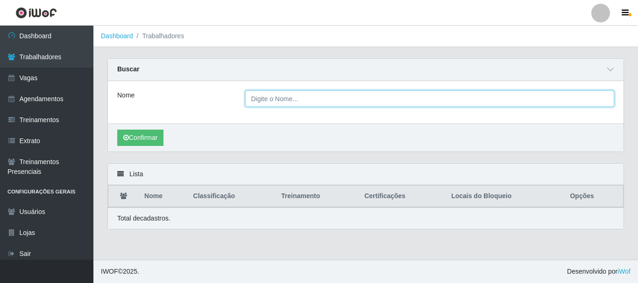
click at [357, 105] on input "Nome" at bounding box center [429, 99] width 369 height 16
click at [117, 130] on button "Confirmar" at bounding box center [140, 138] width 46 height 16
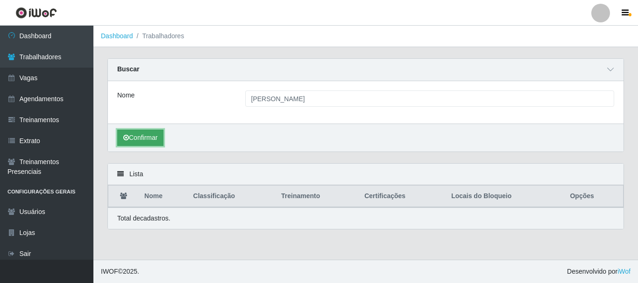
click at [160, 139] on button "Confirmar" at bounding box center [140, 138] width 46 height 16
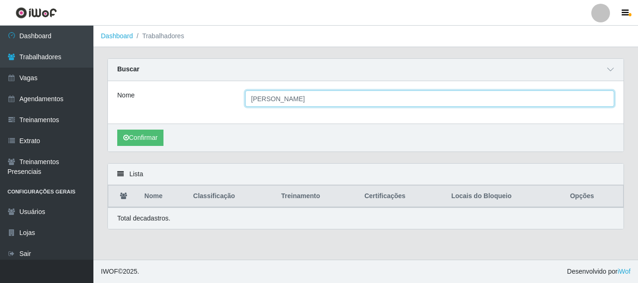
click at [320, 104] on input "[PERSON_NAME]" at bounding box center [429, 99] width 369 height 16
type input "j"
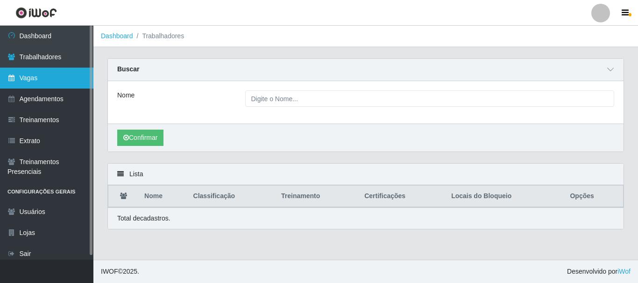
drag, startPoint x: 59, startPoint y: 74, endPoint x: 63, endPoint y: 78, distance: 5.3
click at [60, 75] on link "Vagas" at bounding box center [46, 78] width 93 height 21
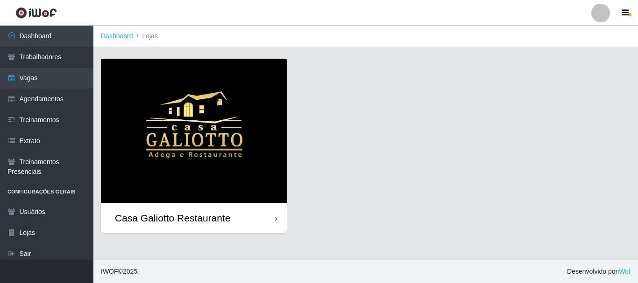
click at [138, 99] on img at bounding box center [194, 131] width 186 height 144
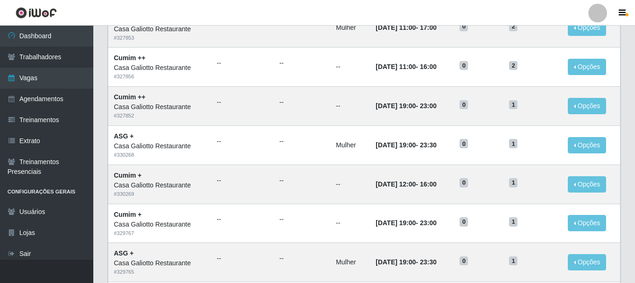
scroll to position [93, 0]
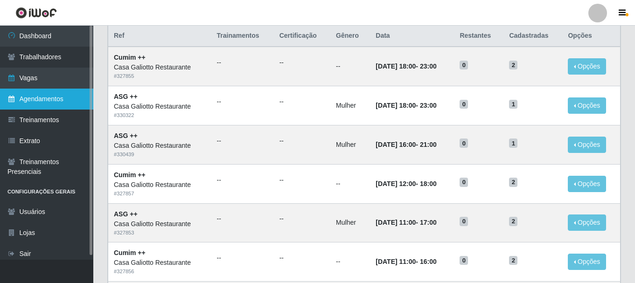
click at [63, 98] on link "Agendamentos" at bounding box center [46, 99] width 93 height 21
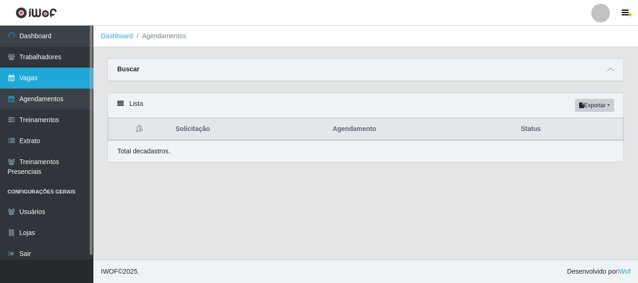
click at [78, 74] on link "Vagas" at bounding box center [46, 78] width 93 height 21
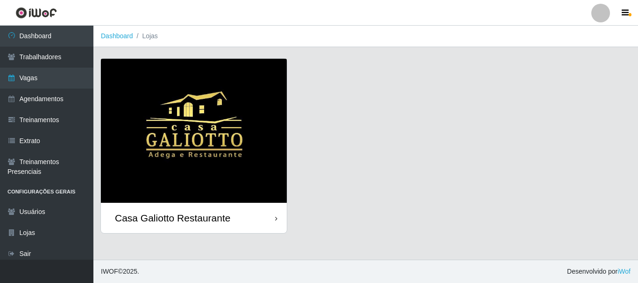
click at [174, 84] on img at bounding box center [194, 131] width 186 height 144
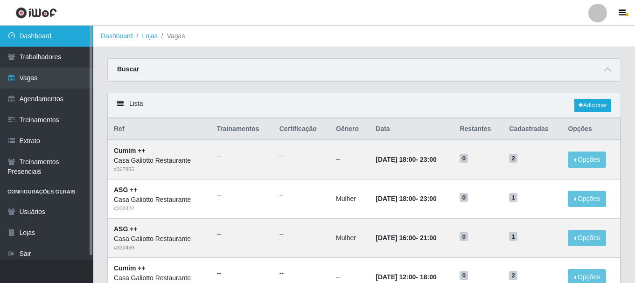
click at [64, 42] on link "Dashboard" at bounding box center [46, 36] width 93 height 21
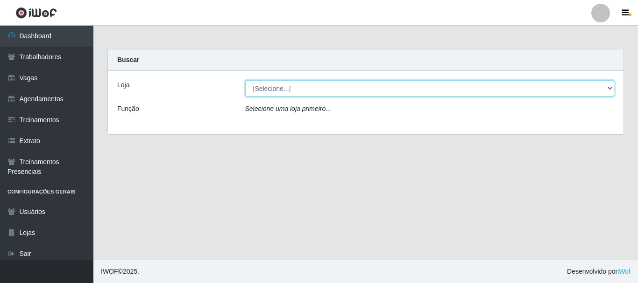
click at [255, 94] on select "[Selecione...] [GEOGRAPHIC_DATA]" at bounding box center [429, 88] width 369 height 16
select select "279"
click at [245, 80] on select "[Selecione...] [GEOGRAPHIC_DATA]" at bounding box center [429, 88] width 369 height 16
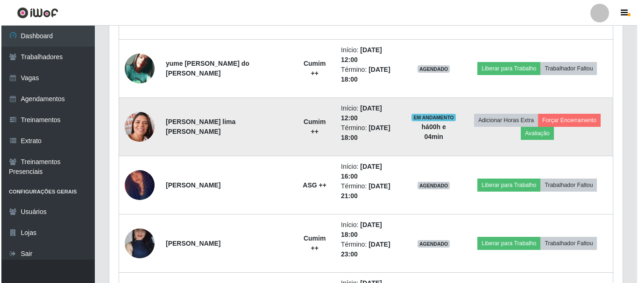
scroll to position [607, 0]
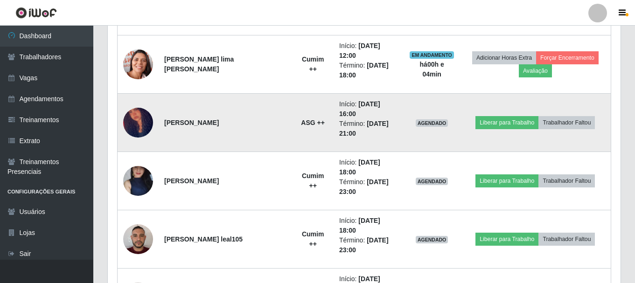
click at [142, 95] on img at bounding box center [138, 122] width 30 height 55
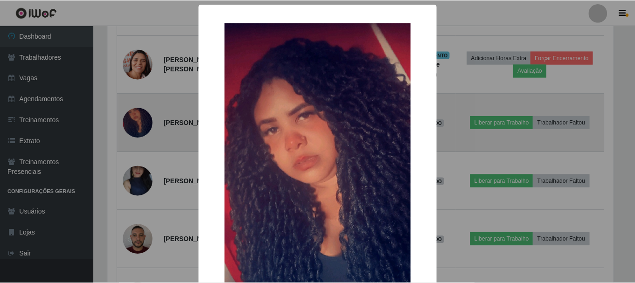
scroll to position [194, 508]
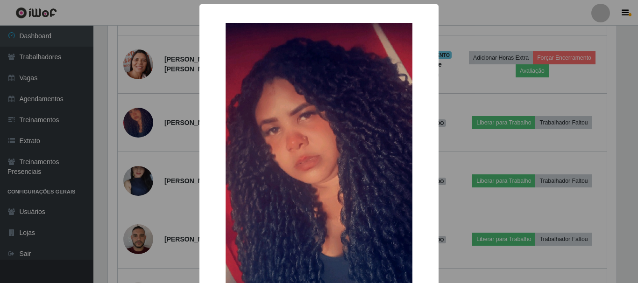
click at [194, 34] on div "× OK Cancel" at bounding box center [319, 141] width 638 height 283
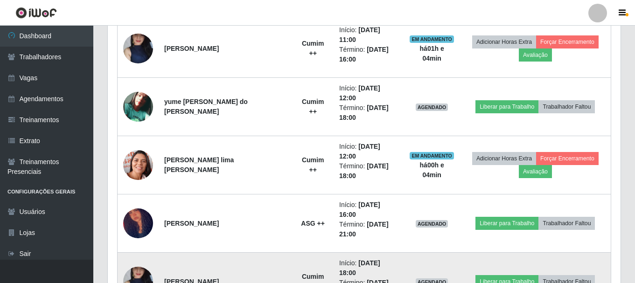
scroll to position [467, 0]
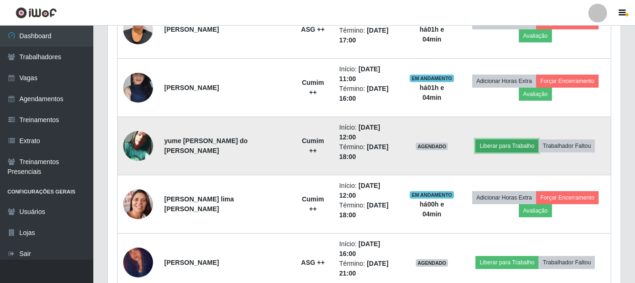
click at [496, 140] on button "Liberar para Trabalho" at bounding box center [507, 146] width 63 height 13
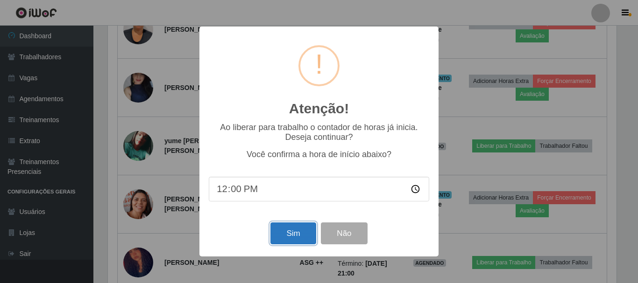
click at [284, 245] on button "Sim" at bounding box center [292, 234] width 45 height 22
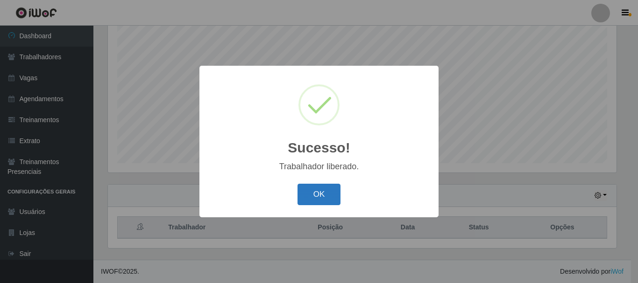
click at [324, 197] on button "OK" at bounding box center [318, 195] width 43 height 22
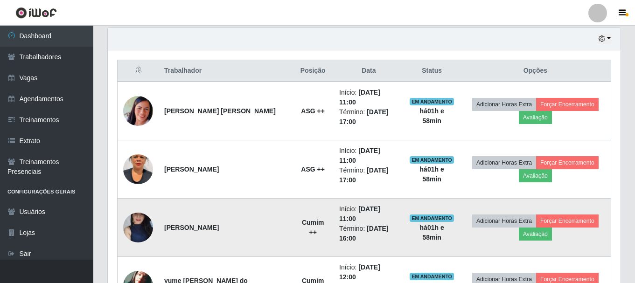
scroll to position [281, 0]
